Goal: Task Accomplishment & Management: Manage account settings

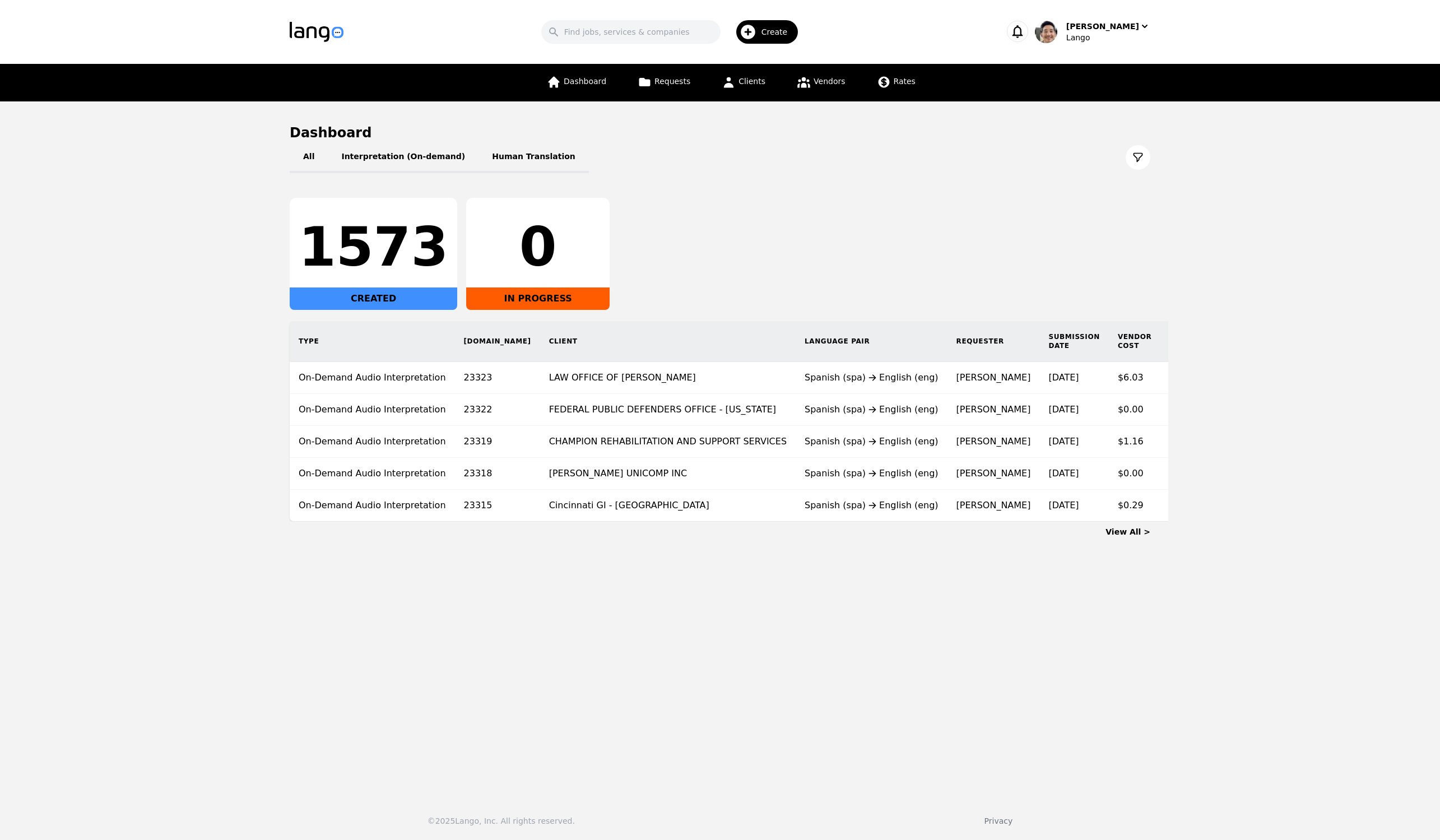
click at [956, 181] on div "All Interpretation (On-demand) Human Translation 1573 CREATED 0 IN PROGRESS Typ…" at bounding box center [720, 331] width 861 height 380
click at [676, 82] on span "Requests" at bounding box center [672, 82] width 36 height 9
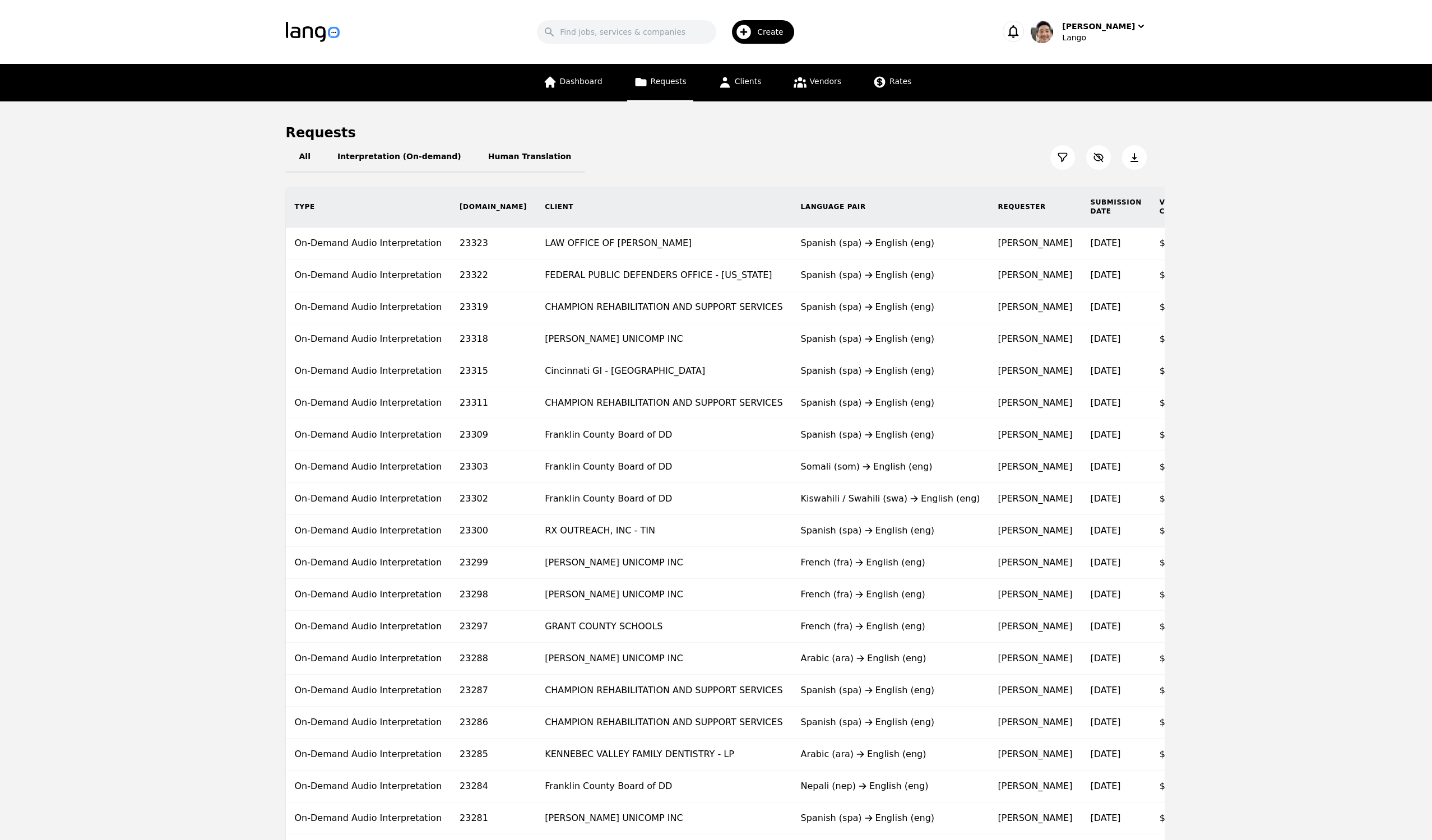
click at [1061, 155] on icon at bounding box center [1062, 158] width 11 height 11
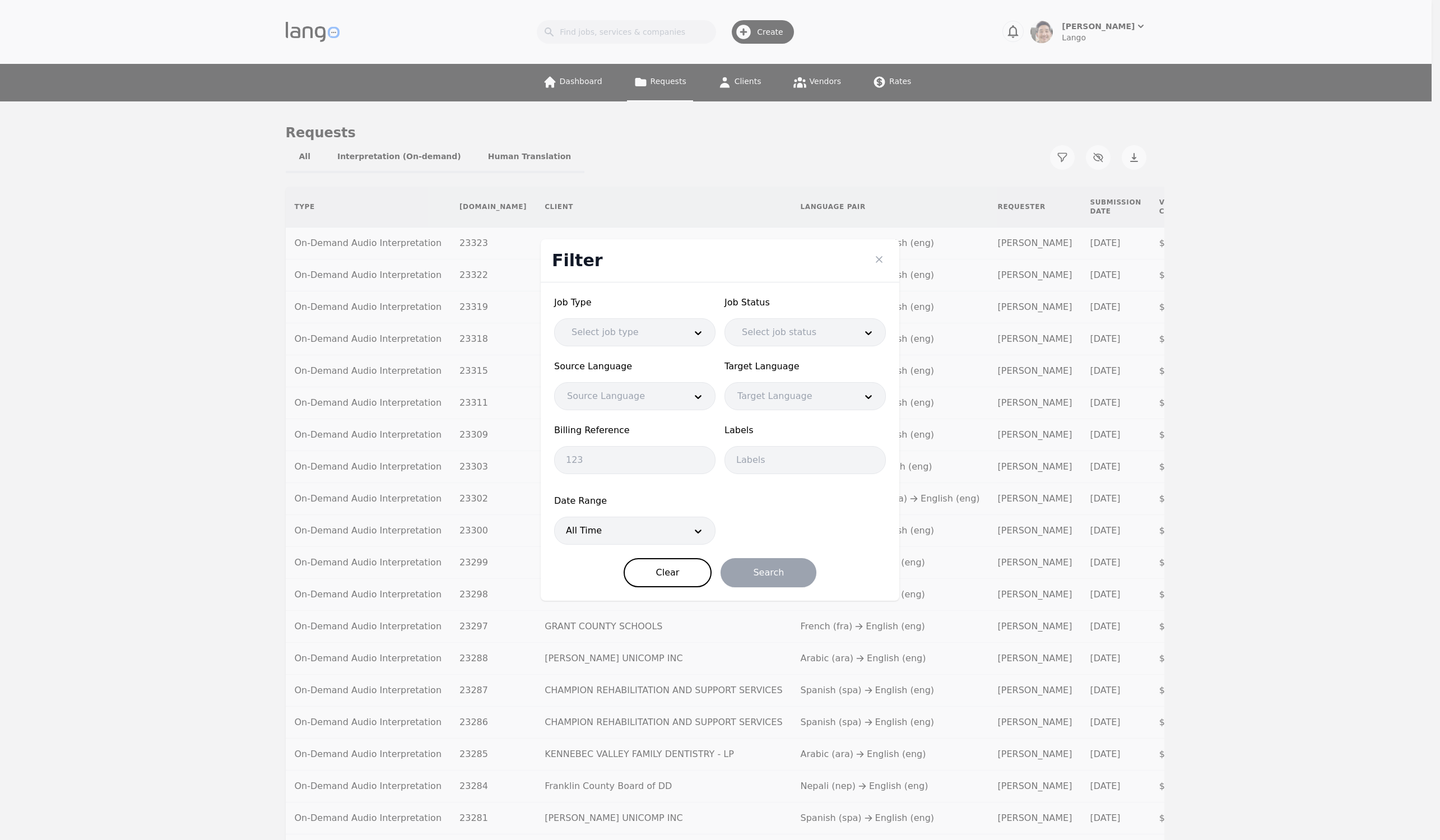
click at [1302, 153] on div "Filter Job Type Select job type Job Status Select job status Source Language So…" at bounding box center [720, 420] width 1440 height 840
click at [884, 259] on icon "Close" at bounding box center [879, 259] width 11 height 11
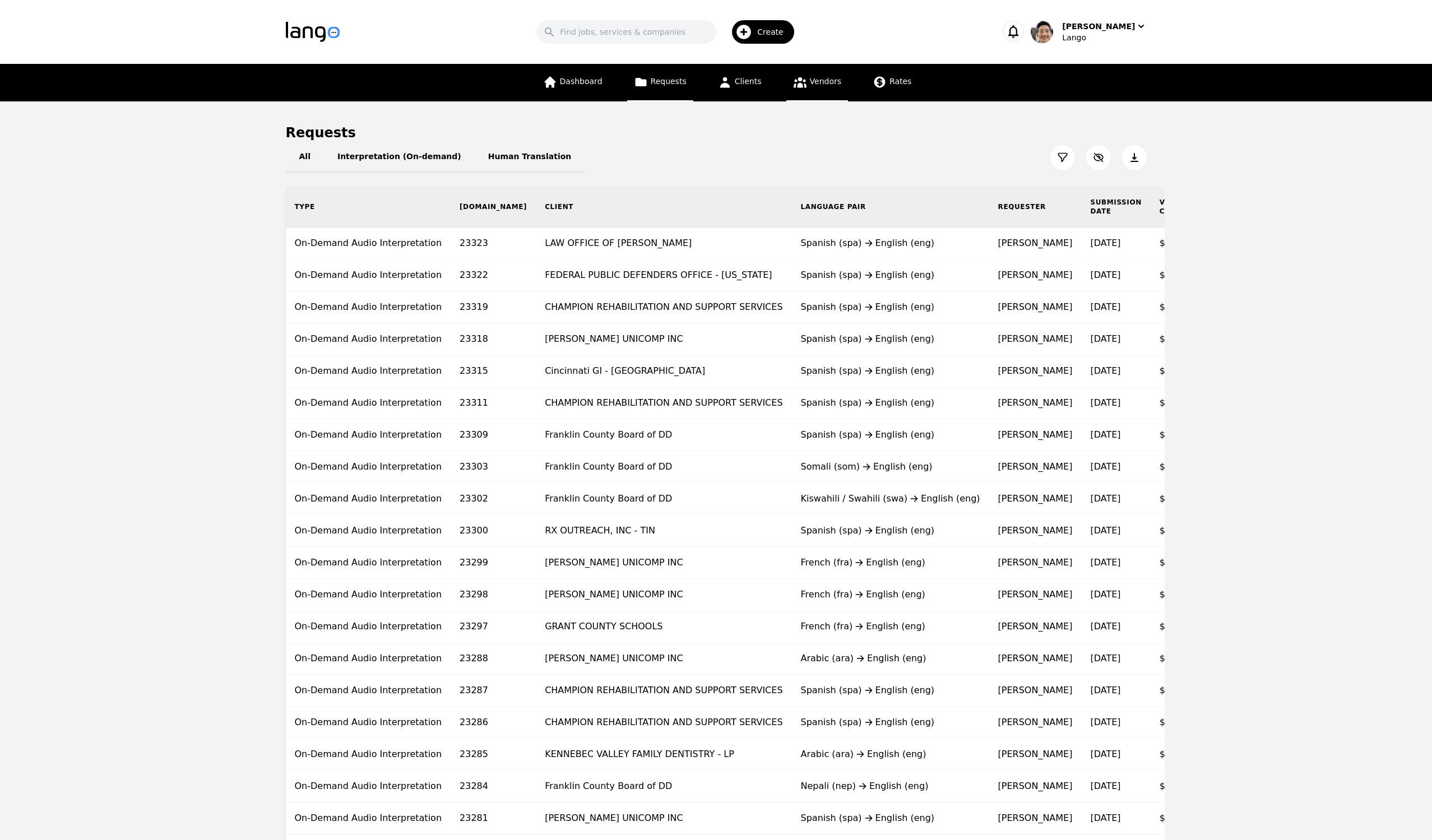
click at [816, 84] on span "Vendors" at bounding box center [826, 82] width 32 height 9
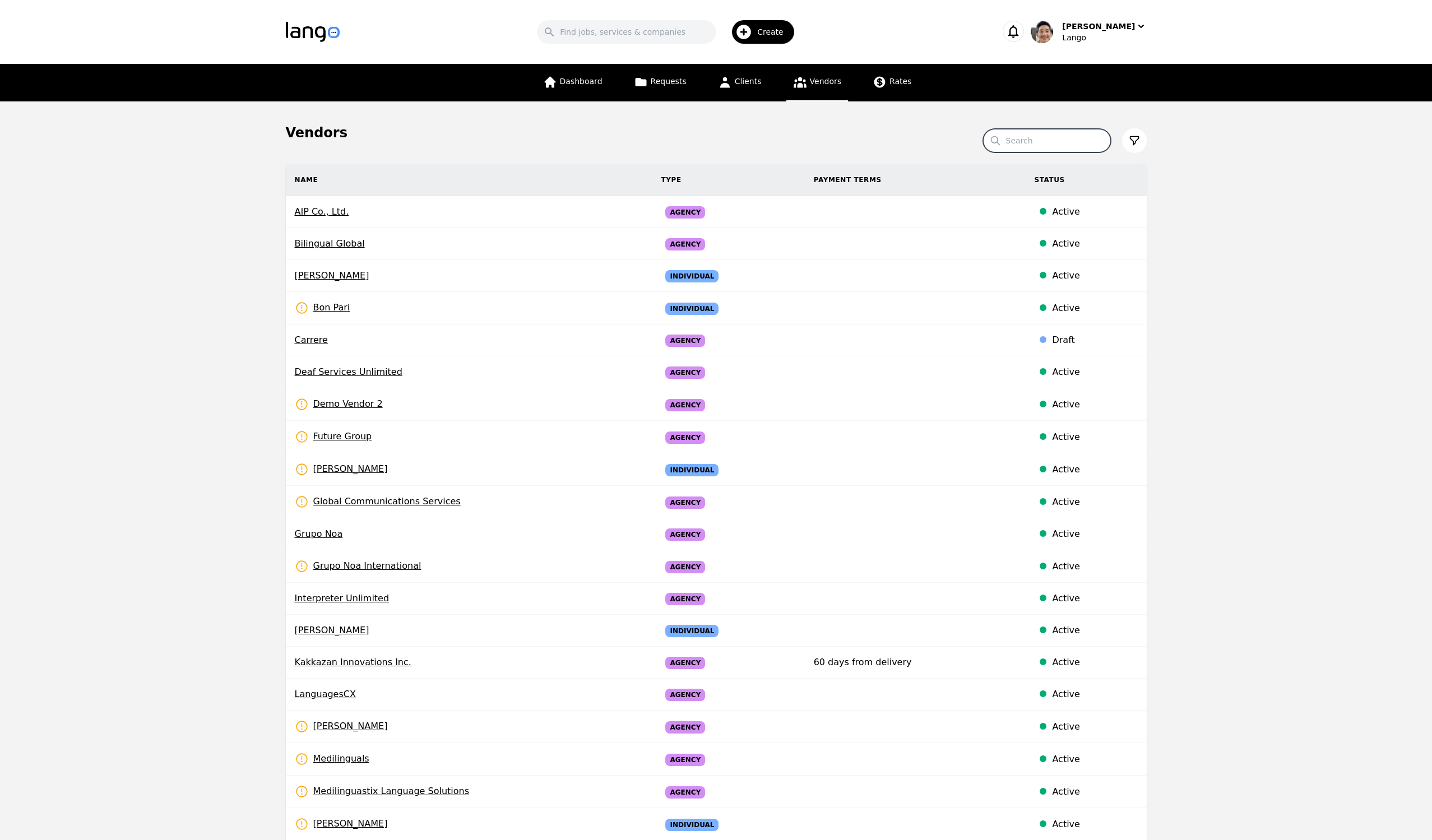
click at [1040, 140] on input "Search" at bounding box center [1047, 140] width 128 height 23
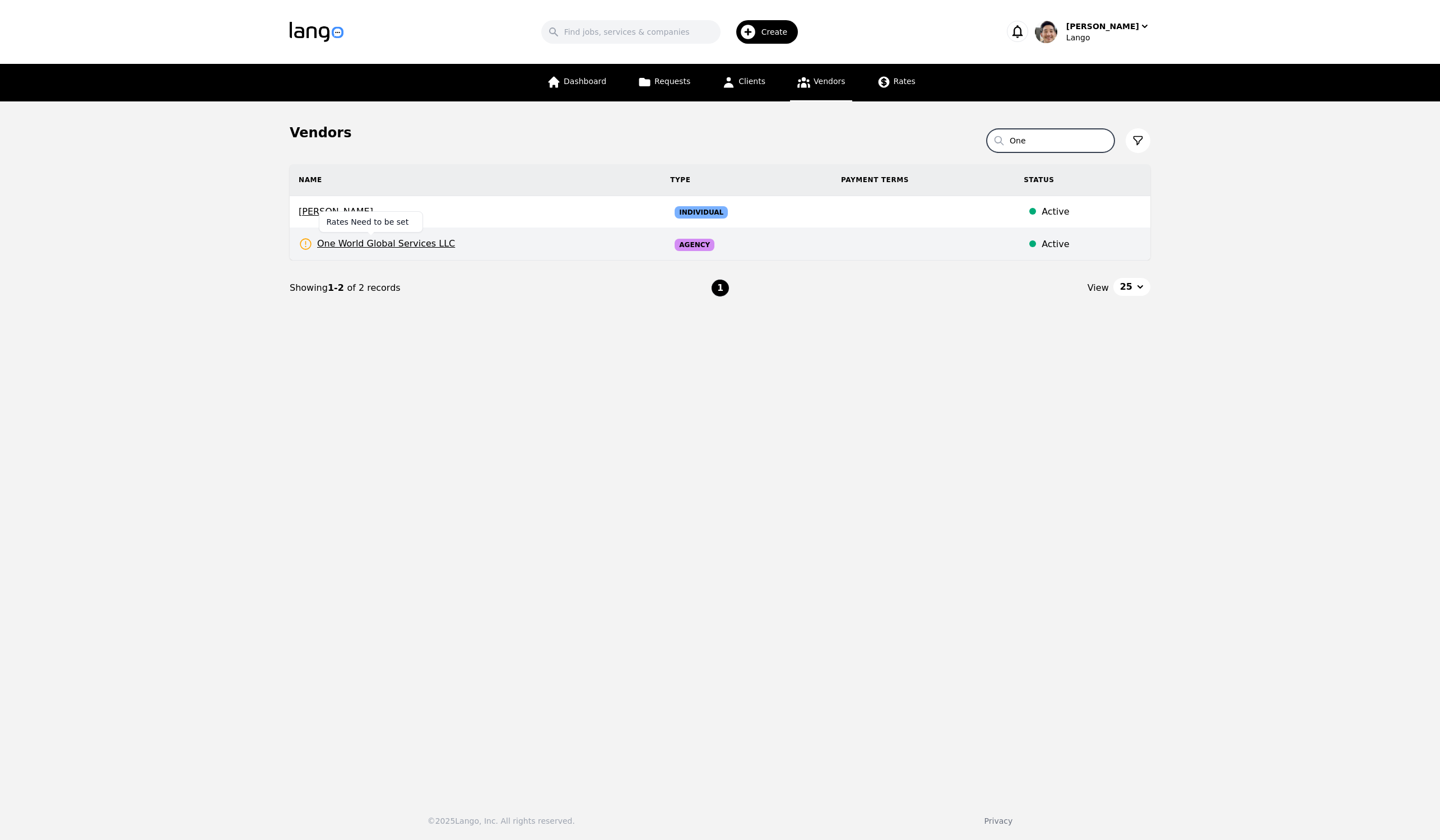
type input "One"
click at [365, 242] on span "One World Global Services LLC" at bounding box center [377, 243] width 156 height 14
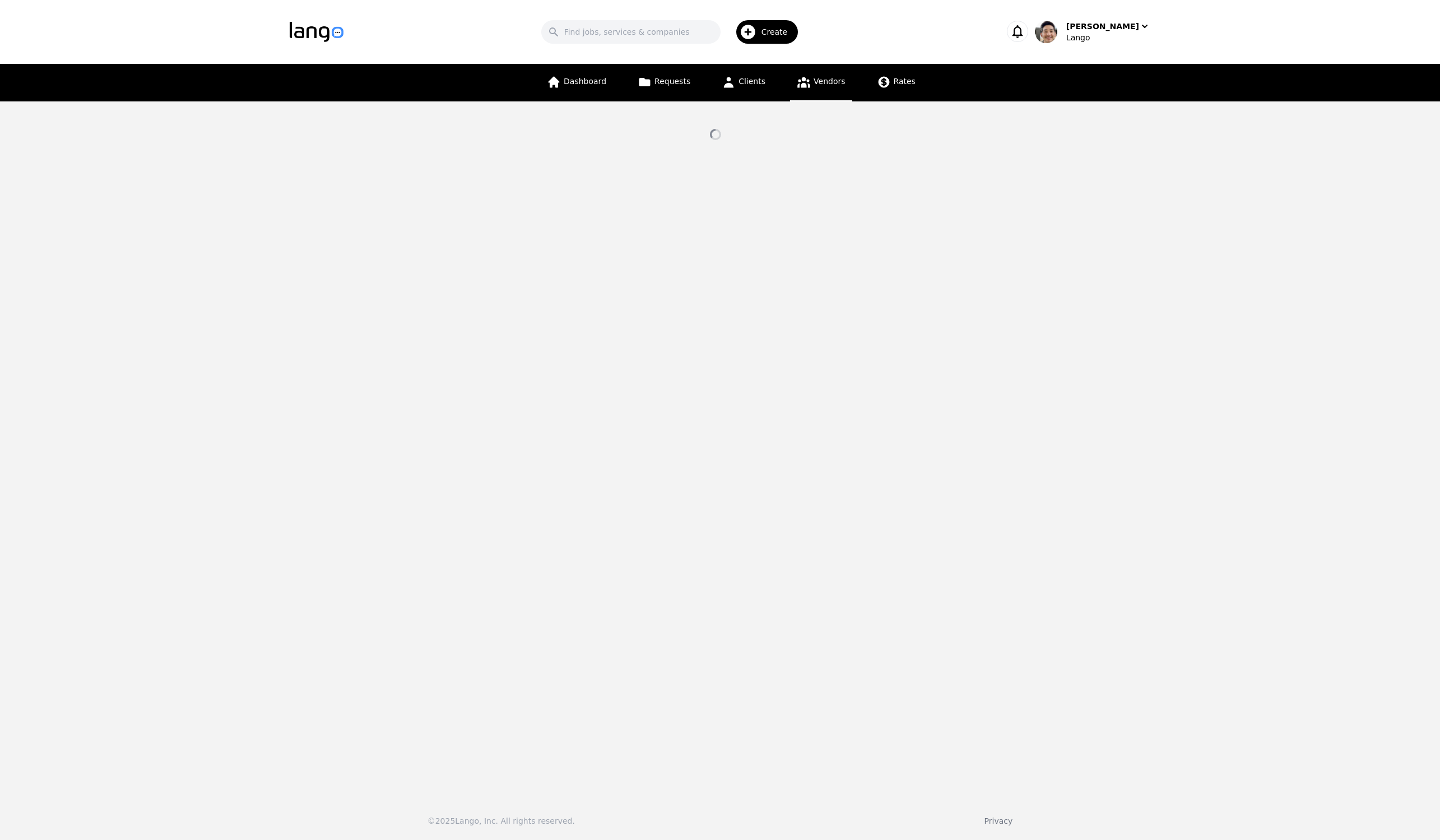
select select "active"
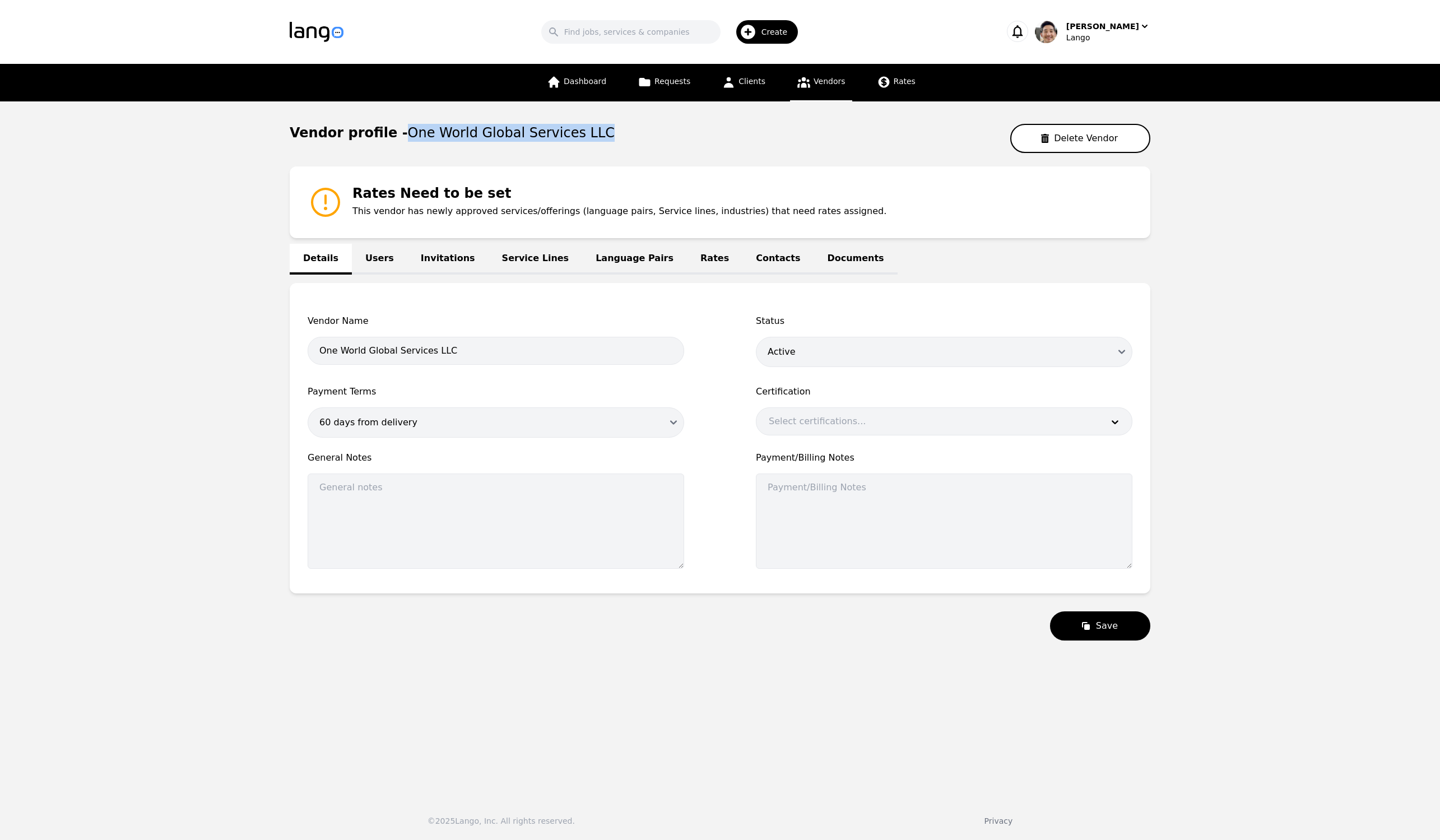
drag, startPoint x: 575, startPoint y: 134, endPoint x: 393, endPoint y: 135, distance: 182.0
click at [393, 135] on div "Vendor profile - One World Global Services LLC Delete Vendor" at bounding box center [720, 137] width 861 height 29
copy span "One World Global Services LLC"
click at [1348, 511] on main "Vendor profile - One World Global Services LLC Delete Vendor Rates Need to be s…" at bounding box center [720, 445] width 1440 height 687
